Goal: Transaction & Acquisition: Register for event/course

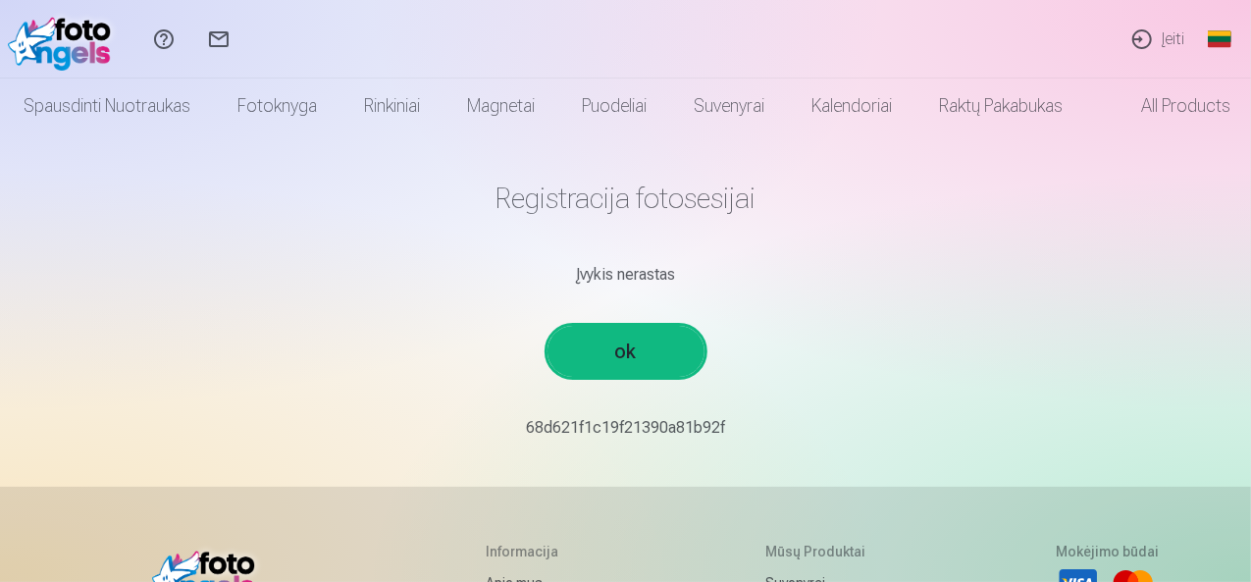
click at [640, 366] on link "ok" at bounding box center [626, 351] width 157 height 51
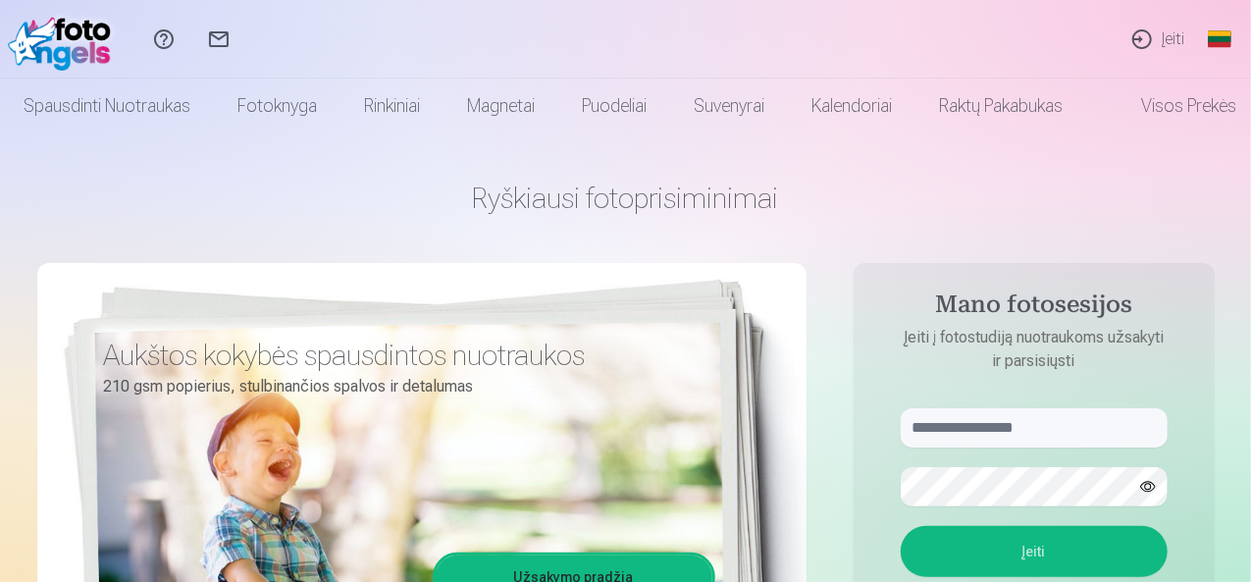
click at [1166, 41] on link "Įeiti" at bounding box center [1157, 39] width 85 height 78
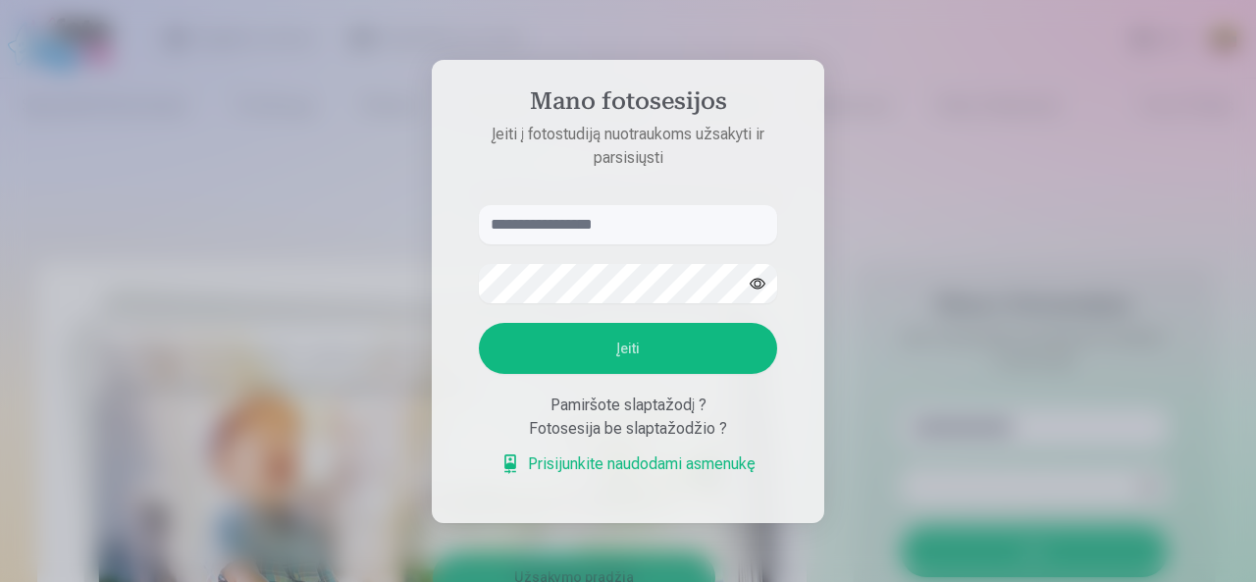
click at [714, 464] on link "Prisijunkite naudodami asmenukę" at bounding box center [627, 464] width 255 height 24
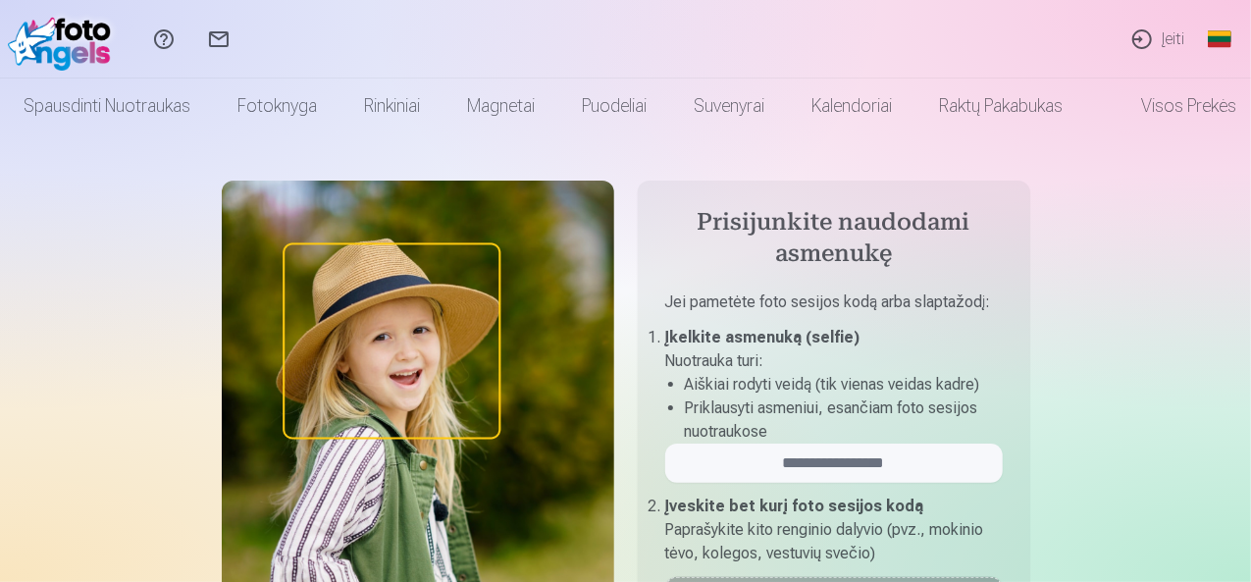
click at [1151, 39] on link "Įeiti" at bounding box center [1157, 39] width 85 height 78
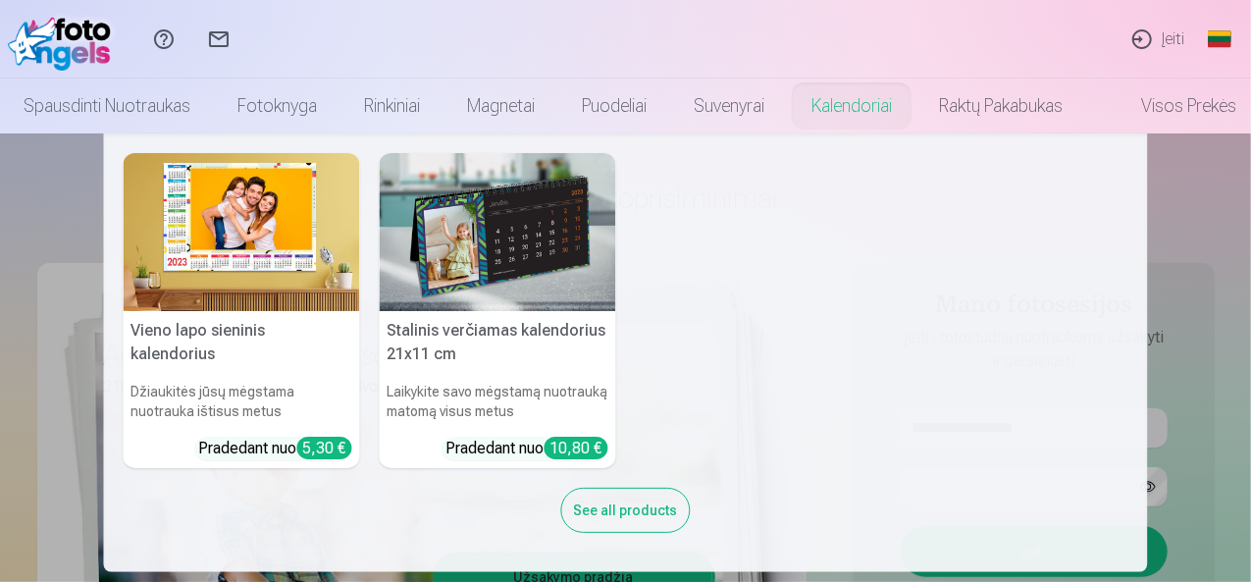
click at [1174, 185] on nav "Vieno lapo sieninis kalendorius Džiaukitės jūsų mėgstama nuotrauka ištisus metu…" at bounding box center [625, 352] width 1251 height 439
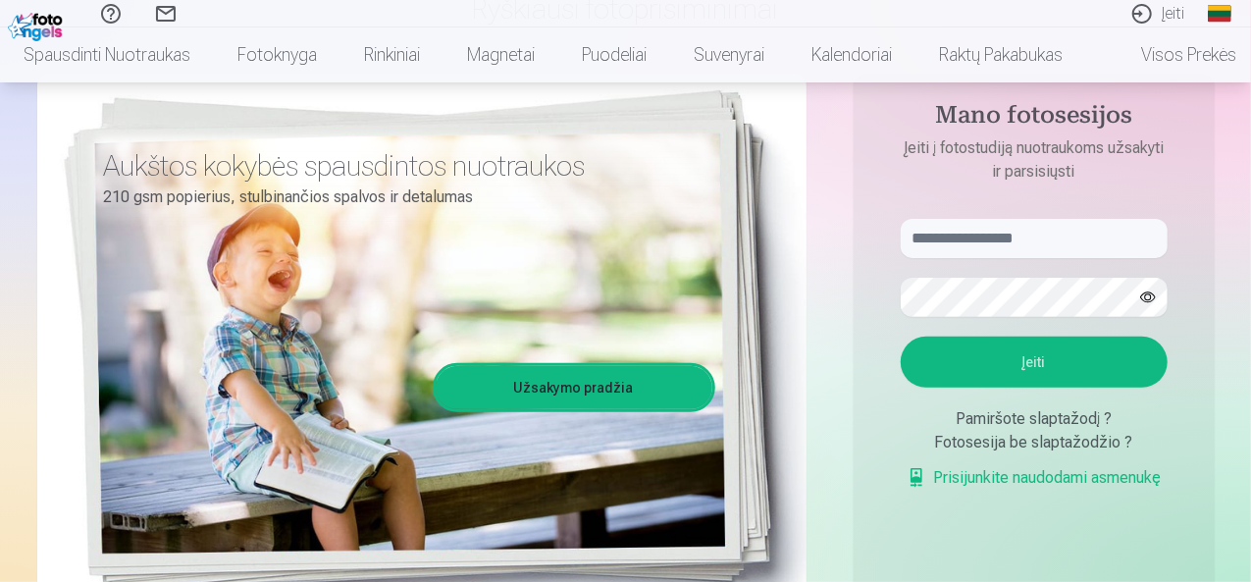
scroll to position [196, 0]
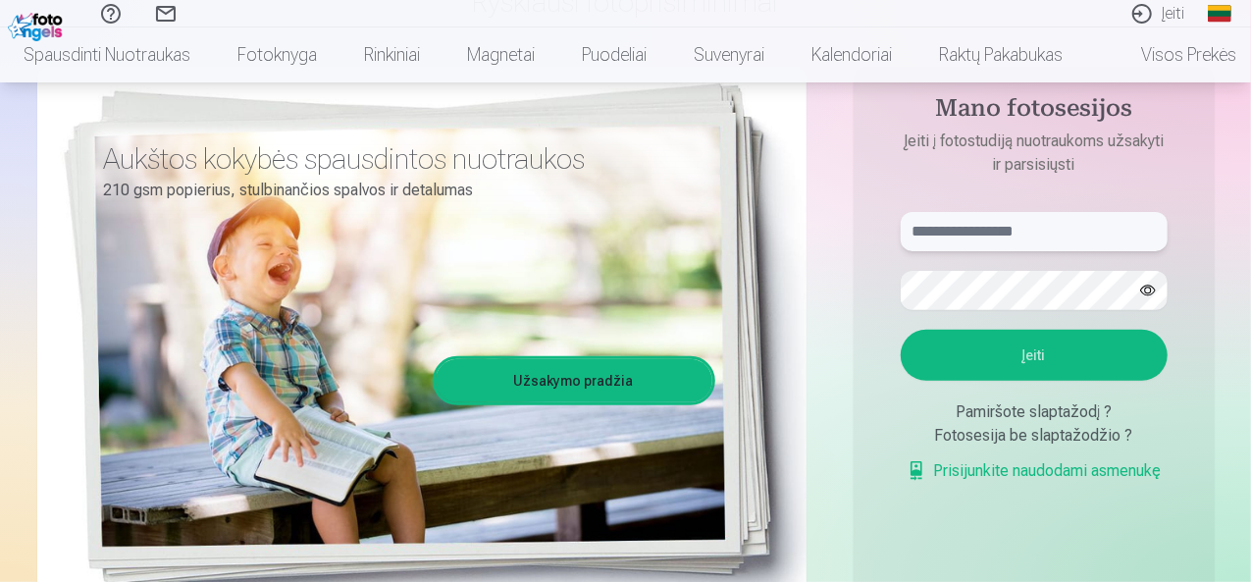
click at [1066, 232] on input "text" at bounding box center [1034, 231] width 267 height 39
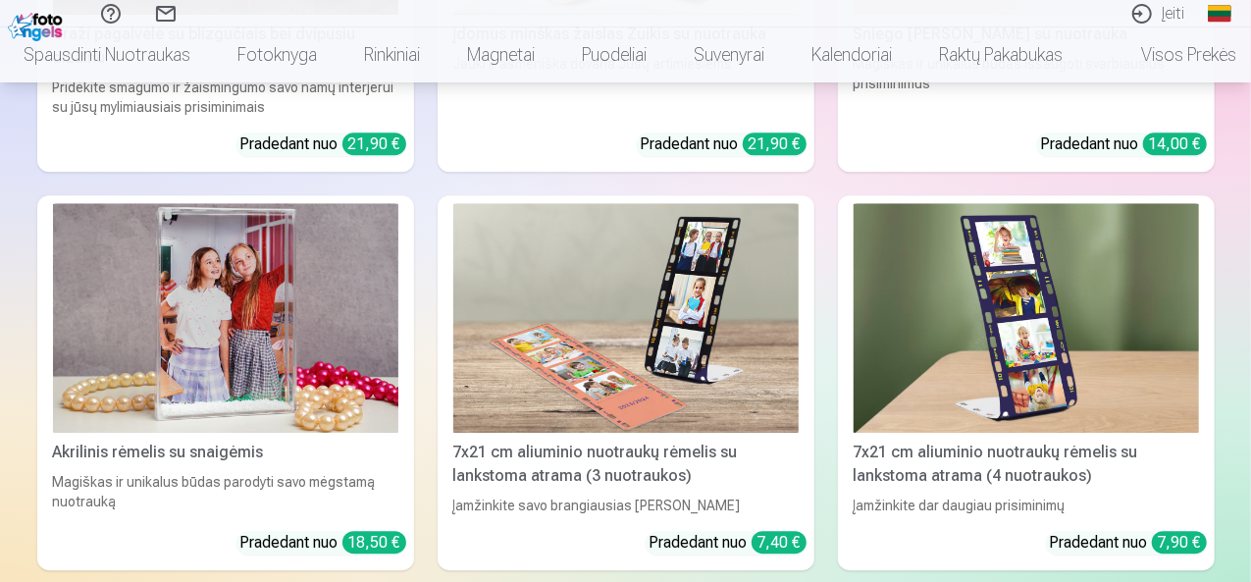
scroll to position [6594, 0]
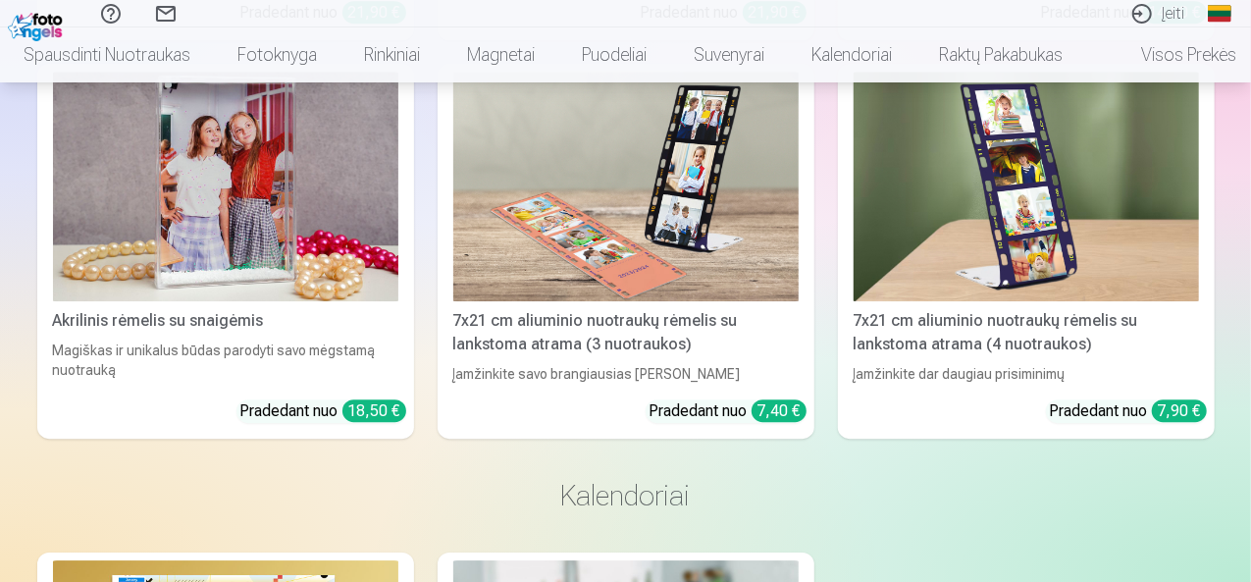
drag, startPoint x: 1246, startPoint y: 553, endPoint x: 1225, endPoint y: 56, distance: 497.9
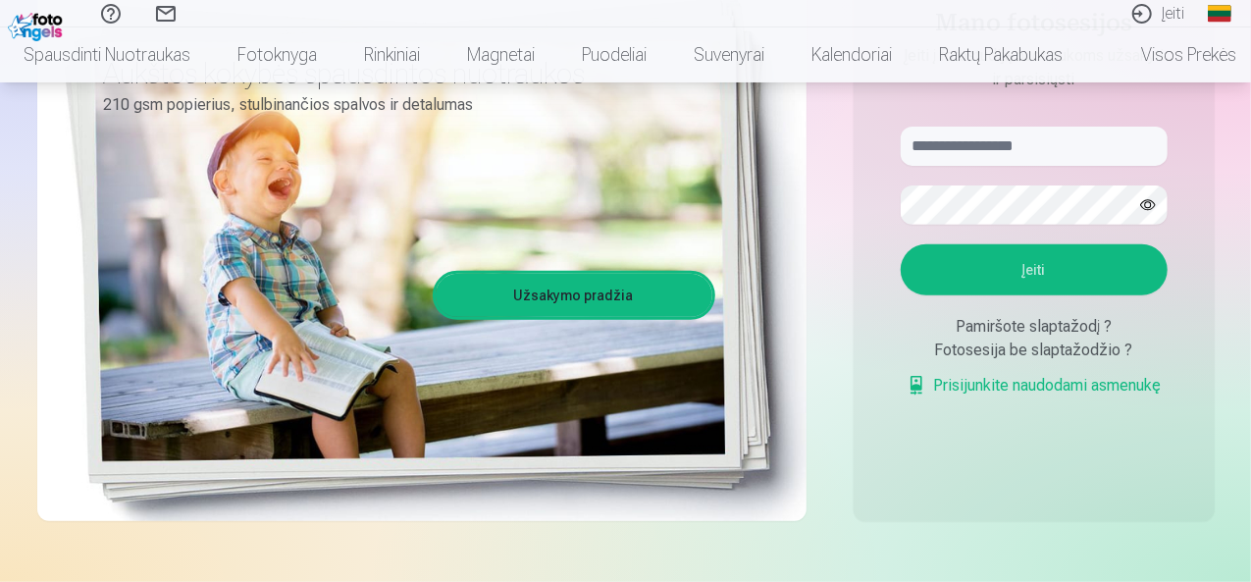
scroll to position [294, 0]
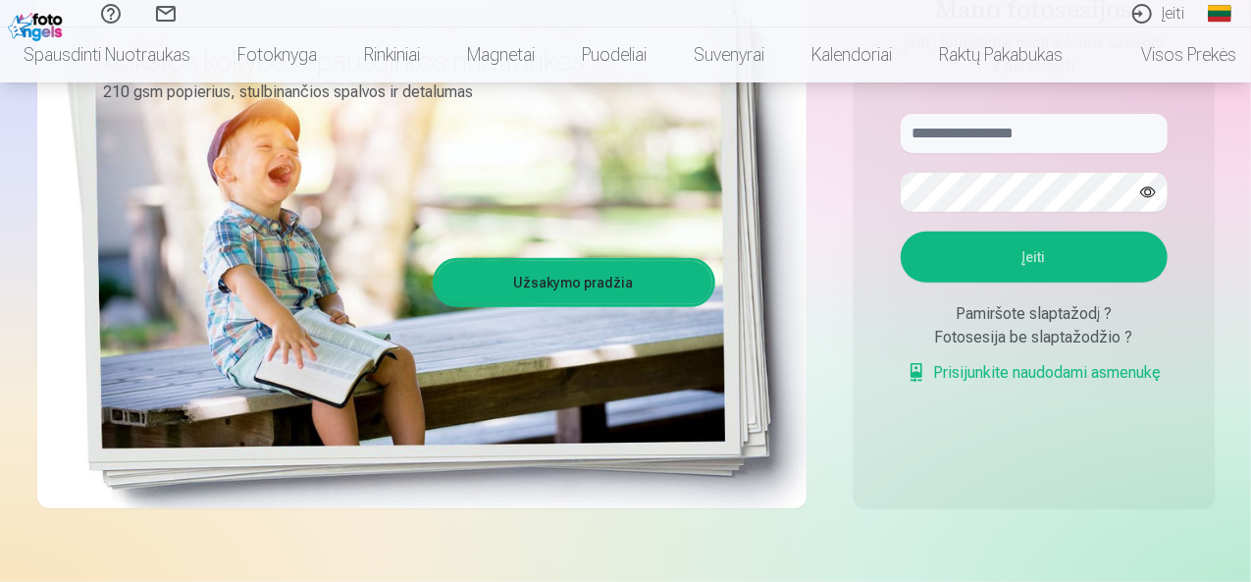
click at [1051, 340] on div "Fotosesija be slaptažodžio ?" at bounding box center [1034, 338] width 267 height 24
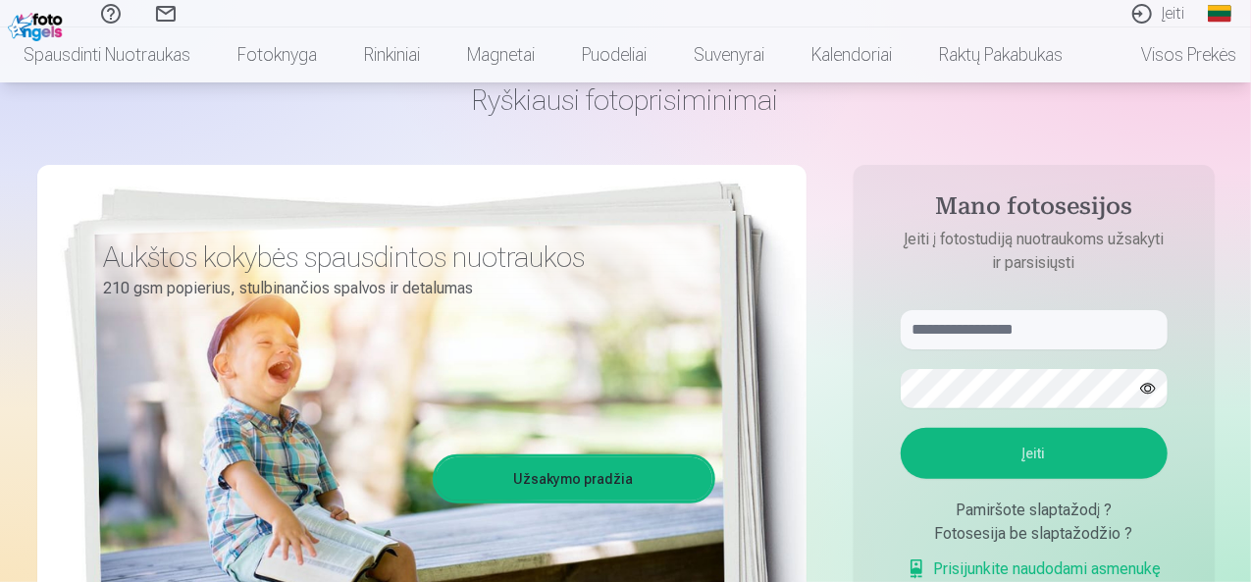
click at [620, 462] on link "Užsakymo pradžia" at bounding box center [574, 478] width 277 height 43
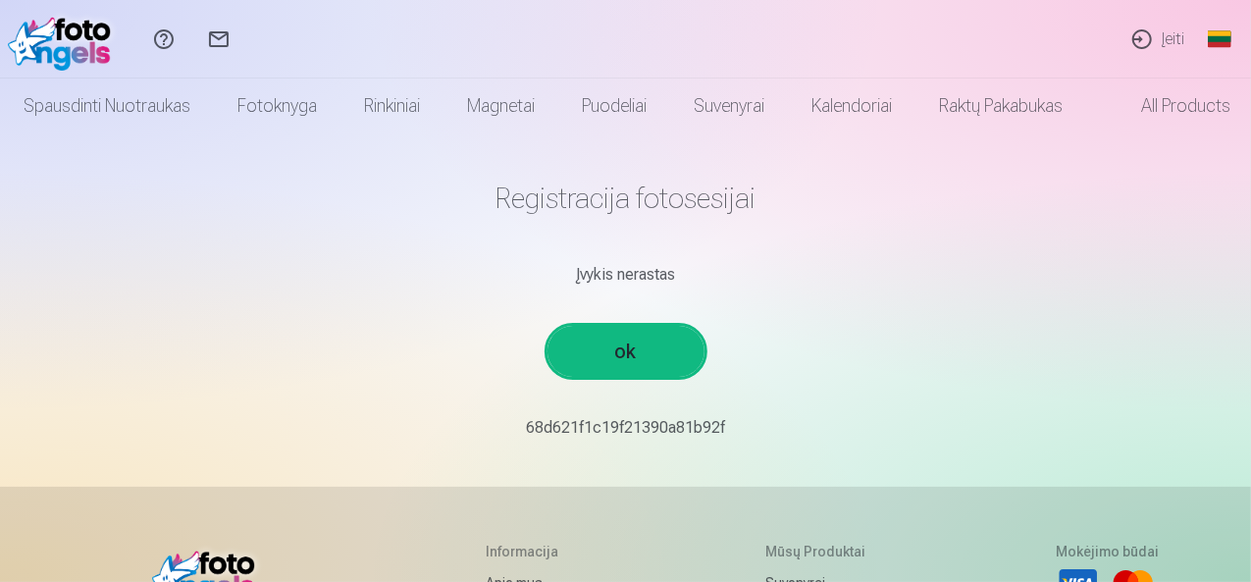
click at [635, 352] on link "ok" at bounding box center [626, 351] width 157 height 51
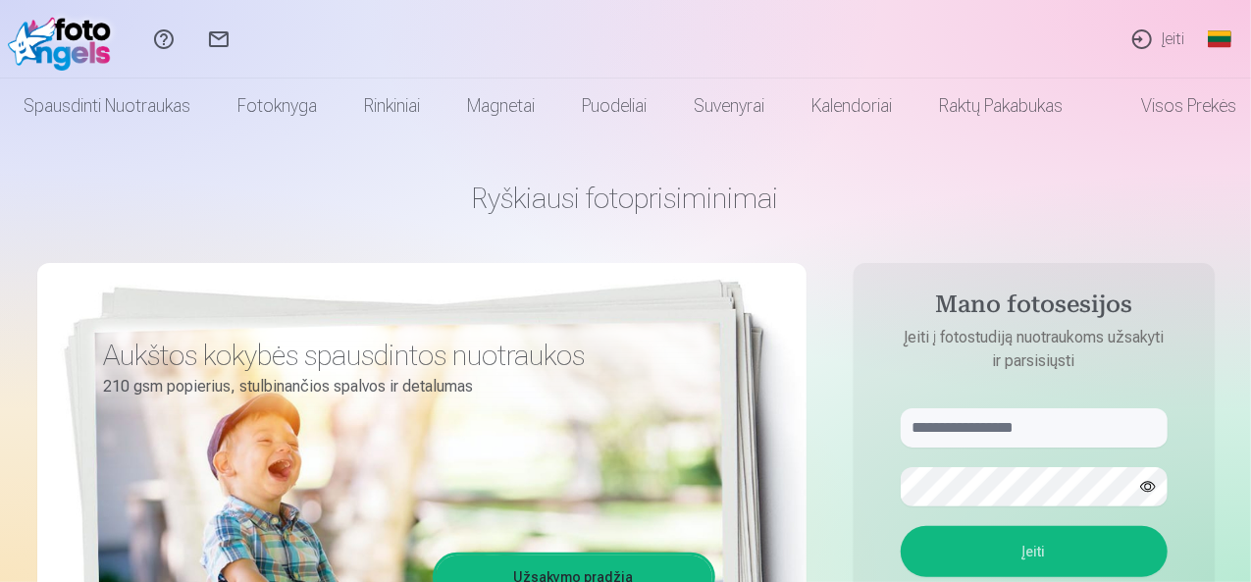
click at [1156, 36] on link "Įeiti" at bounding box center [1157, 39] width 85 height 78
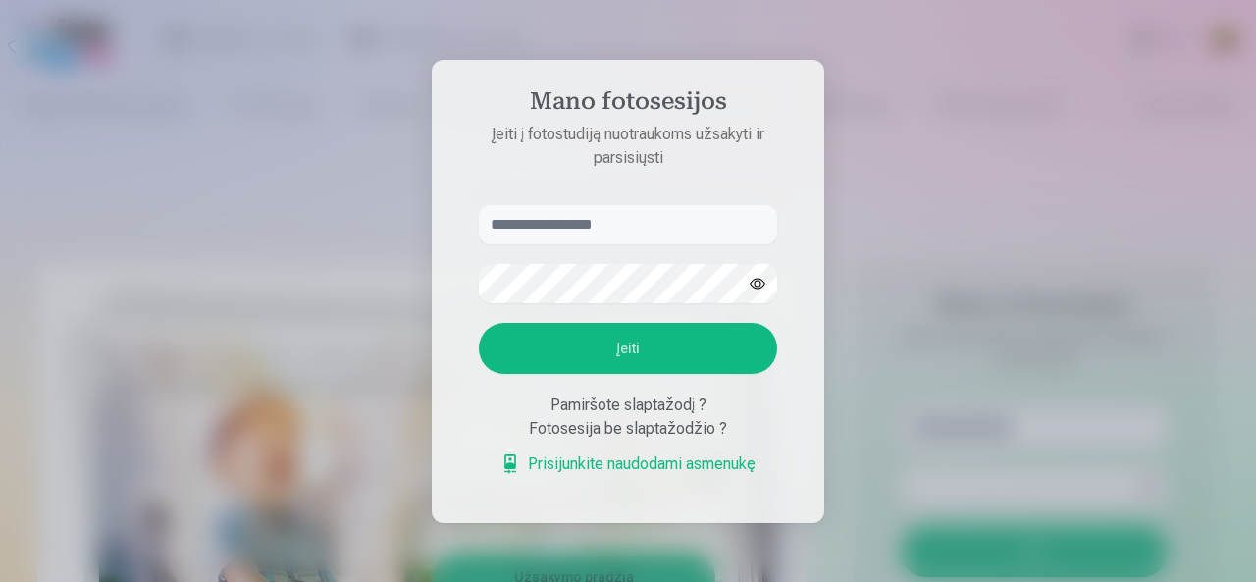
click at [936, 119] on div at bounding box center [628, 291] width 1256 height 582
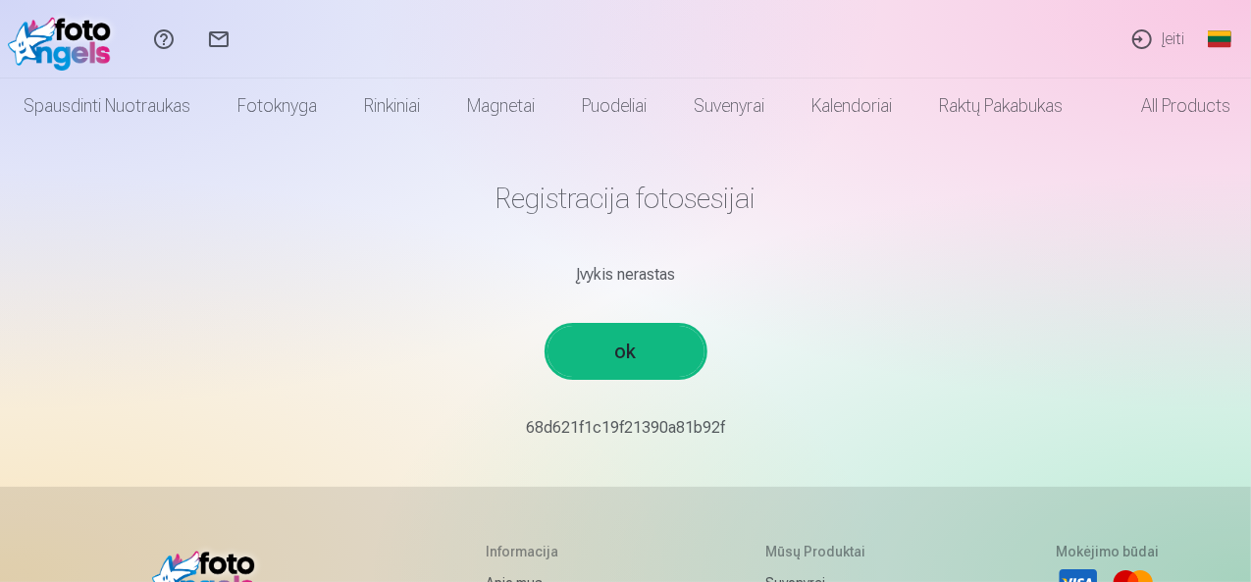
click at [653, 356] on link "ok" at bounding box center [626, 351] width 157 height 51
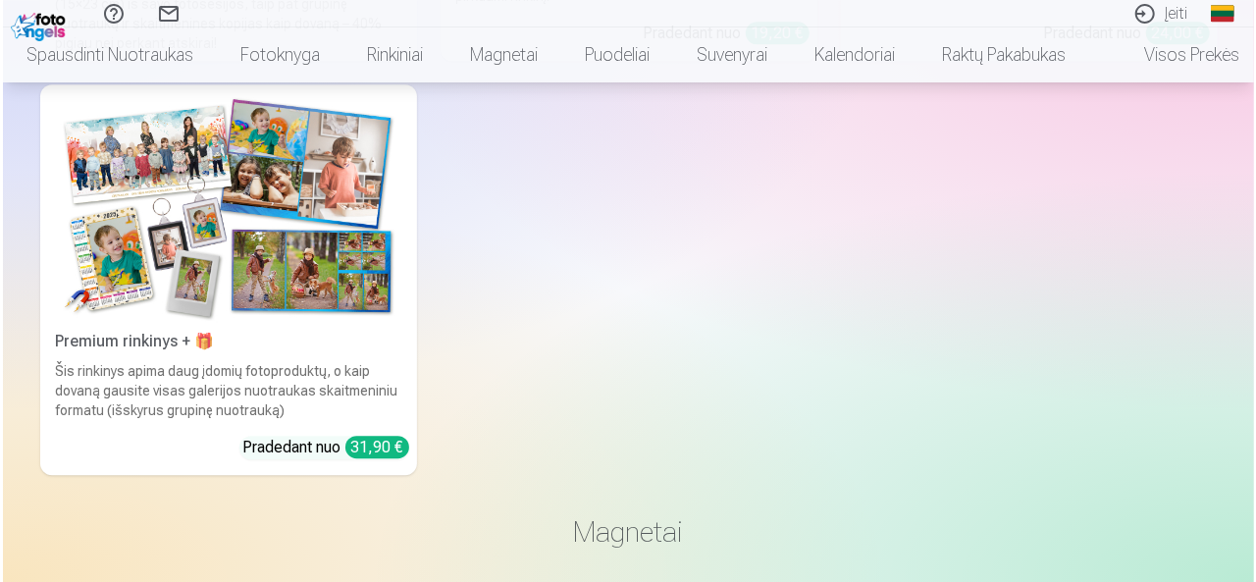
scroll to position [2551, 0]
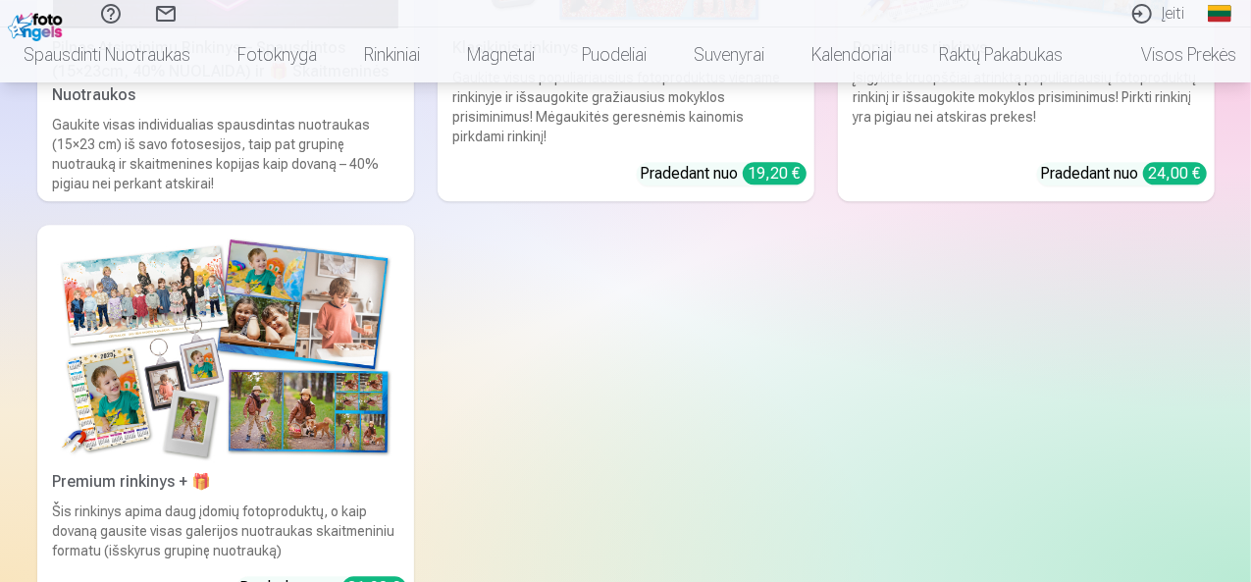
click at [1157, 9] on link "Įeiti" at bounding box center [1157, 13] width 85 height 27
